Goal: Task Accomplishment & Management: Use online tool/utility

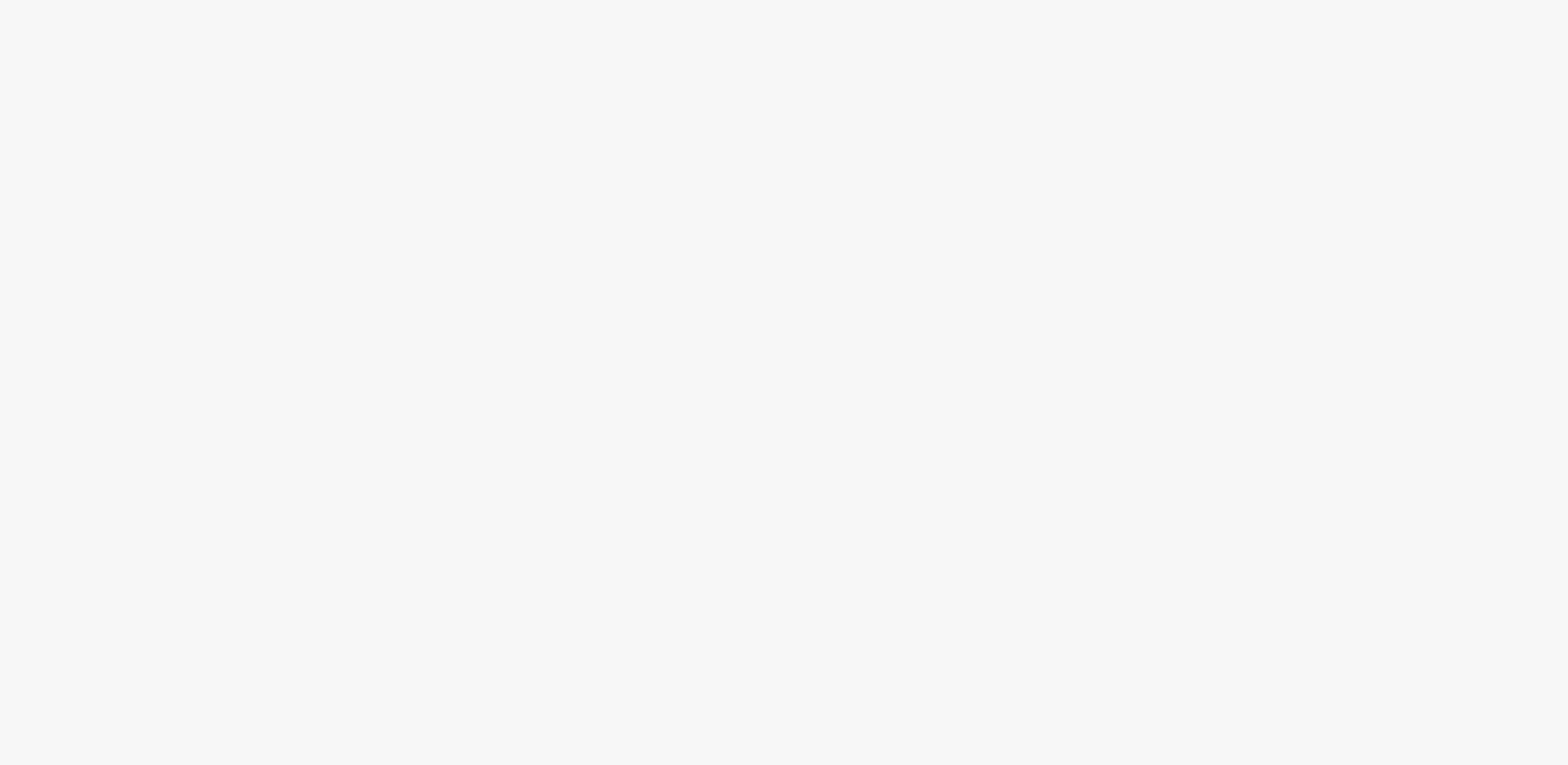
click at [269, 110] on body at bounding box center [784, 382] width 1568 height 765
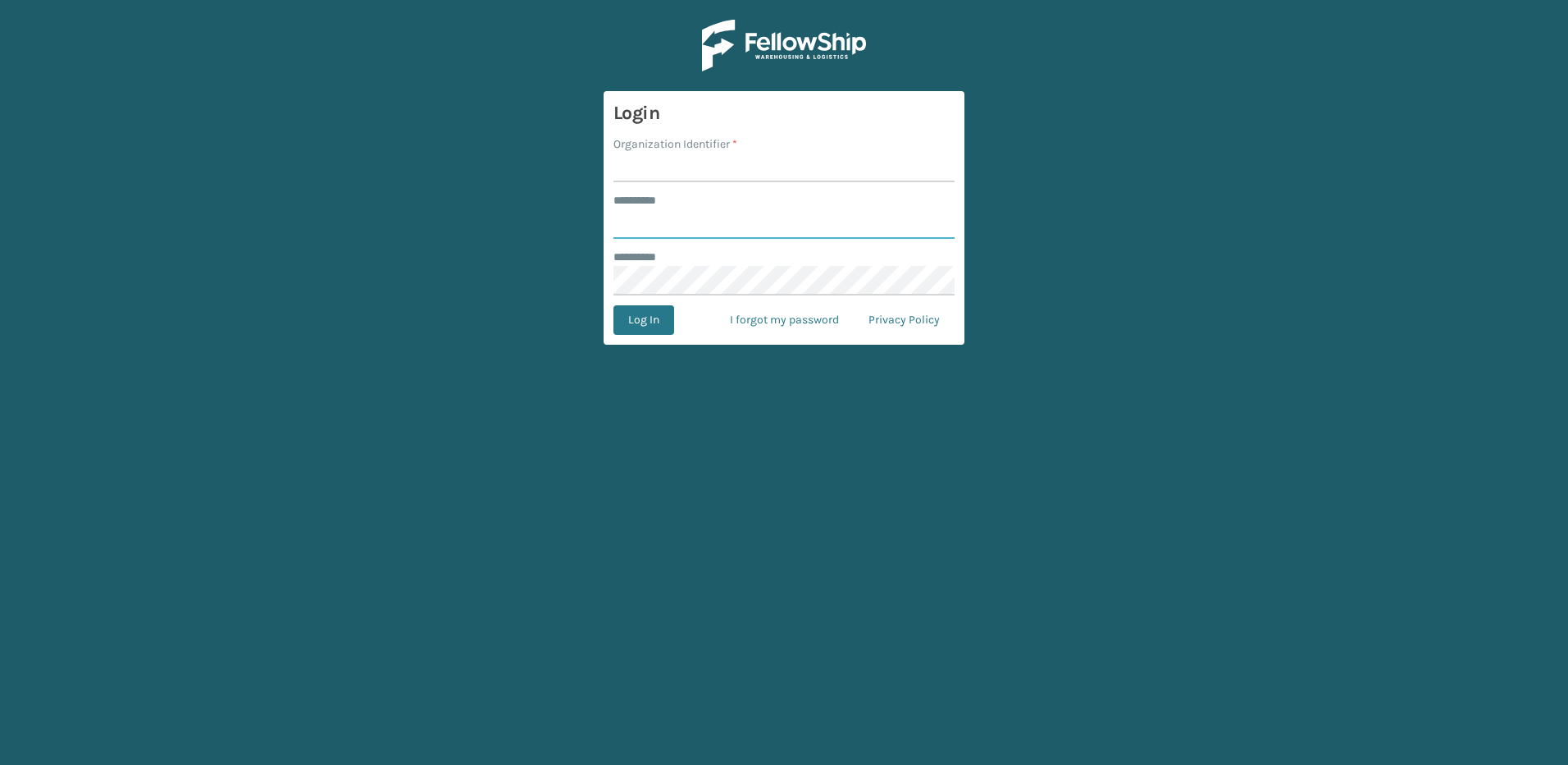
type input "********"
click at [667, 174] on input "Organization Identifier *" at bounding box center [784, 167] width 341 height 30
type input "Fellowship - East"
click at [636, 319] on button "Log In" at bounding box center [644, 320] width 61 height 30
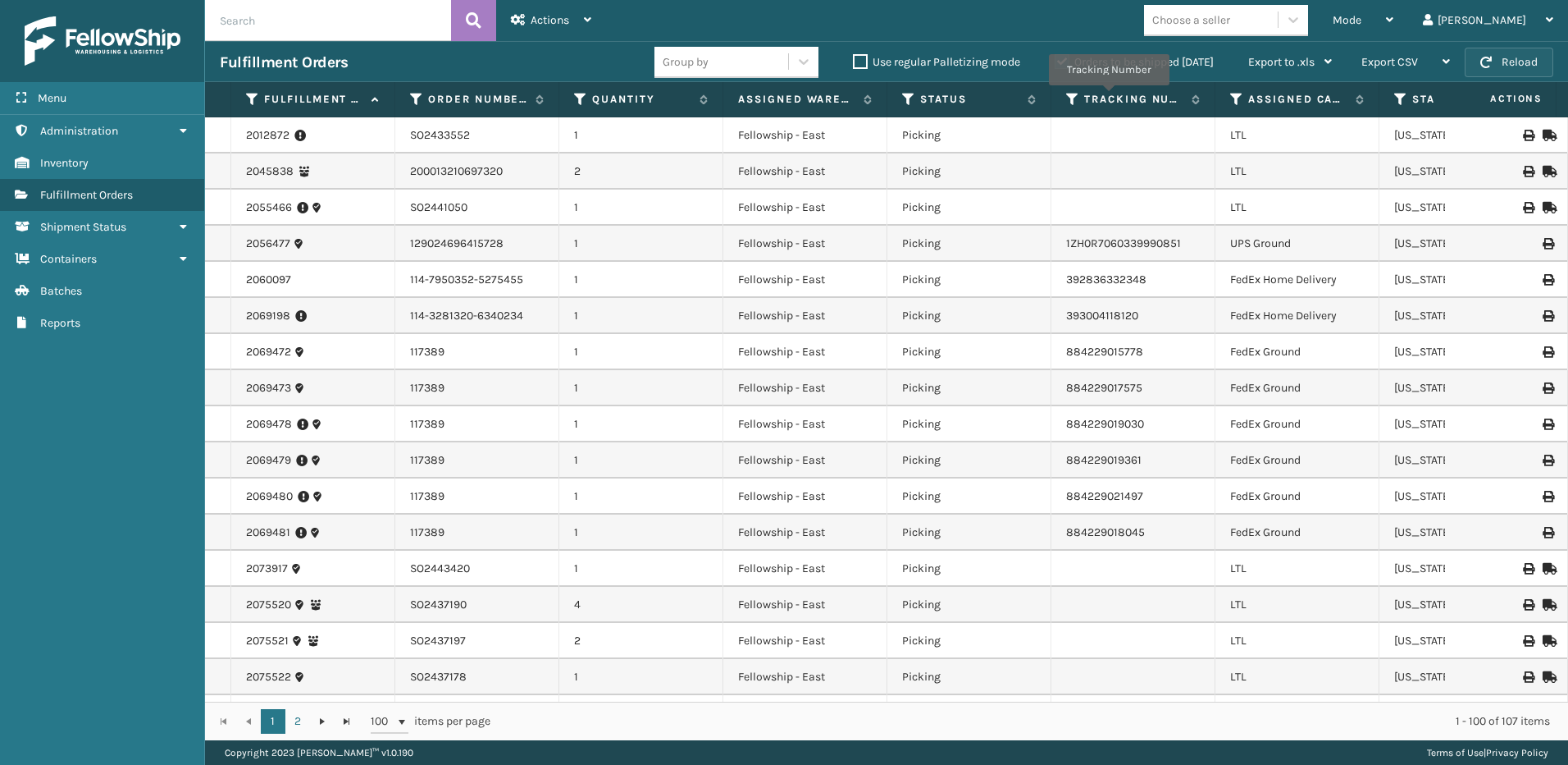
click at [1489, 55] on button "Reload" at bounding box center [1509, 62] width 89 height 30
click at [1362, 24] on span "Mode" at bounding box center [1347, 21] width 29 height 14
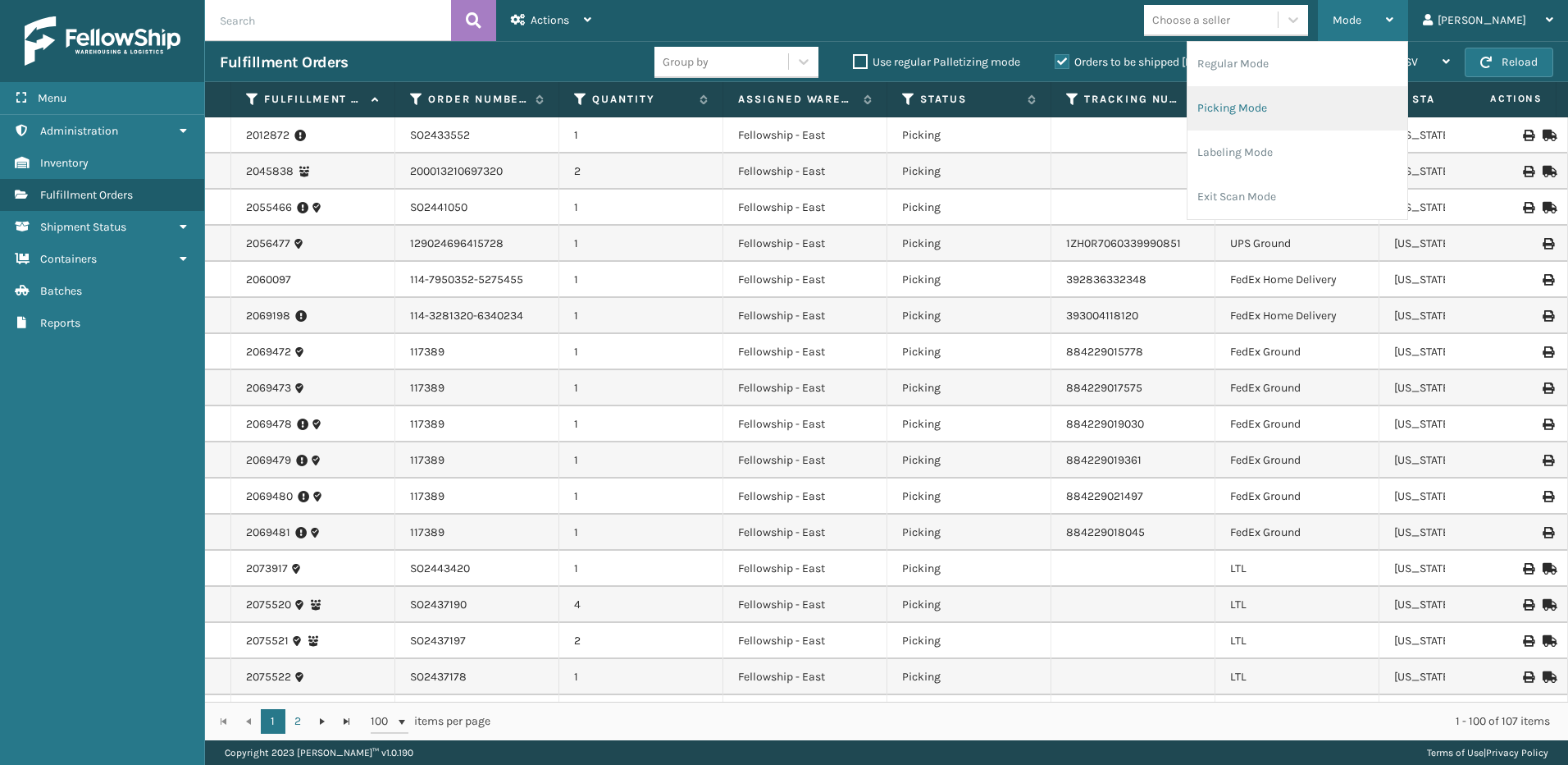
click at [1320, 111] on li "Picking Mode" at bounding box center [1297, 108] width 220 height 44
